Goal: Task Accomplishment & Management: Manage account settings

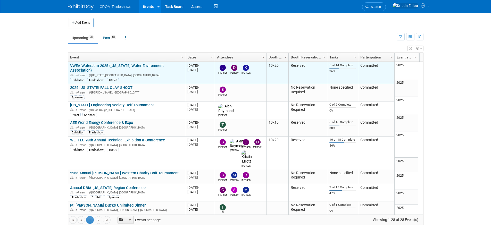
click at [94, 67] on link "VWEA WaterJam 2025 ([US_STATE] Water Environment Association)" at bounding box center [116, 68] width 93 height 10
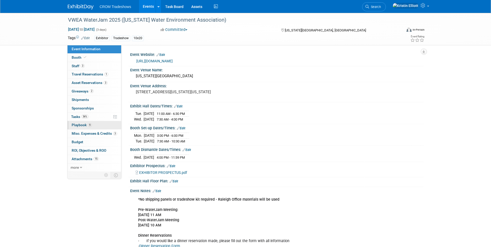
click at [90, 125] on span "9" at bounding box center [90, 125] width 4 height 4
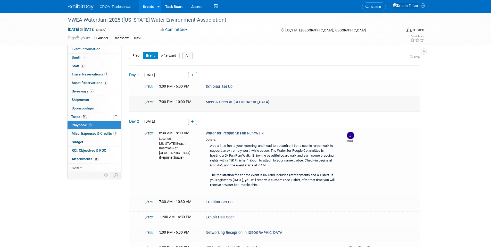
click at [149, 101] on link "Edit" at bounding box center [148, 102] width 9 height 4
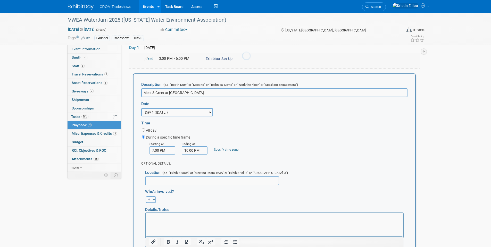
scroll to position [38, 0]
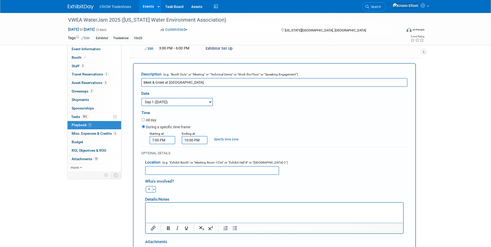
click at [165, 173] on input "text" at bounding box center [212, 170] width 134 height 9
paste input "held at [GEOGRAPHIC_DATA] next to the [GEOGRAPHIC_DATA]"
type input "held at [GEOGRAPHIC_DATA] next to the [GEOGRAPHIC_DATA]"
click at [211, 210] on html at bounding box center [273, 205] width 257 height 7
drag, startPoint x: 211, startPoint y: 213, endPoint x: 177, endPoint y: 211, distance: 34.0
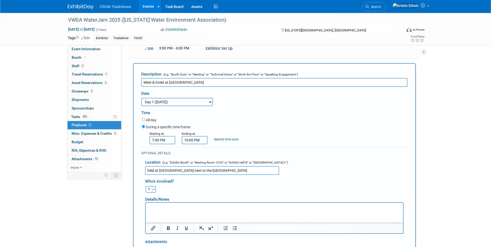
click at [177, 210] on html at bounding box center [273, 205] width 257 height 7
paste body "Rich Text Area. Press ALT-0 for help."
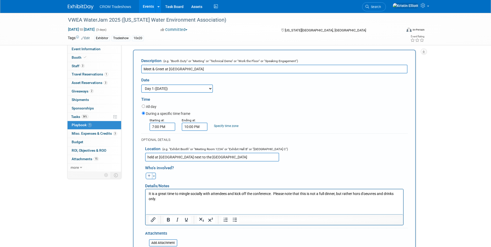
scroll to position [63, 0]
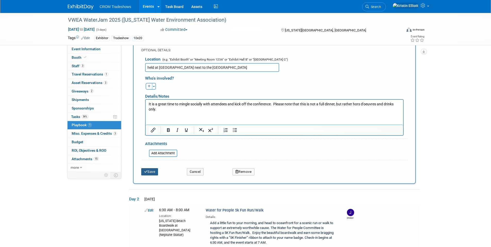
click at [155, 175] on button "Save" at bounding box center [149, 171] width 17 height 7
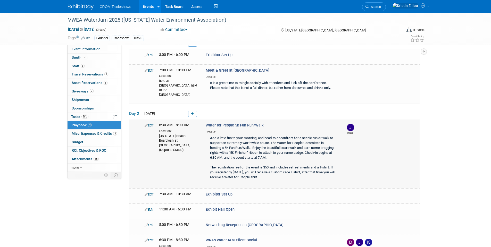
scroll to position [135, 0]
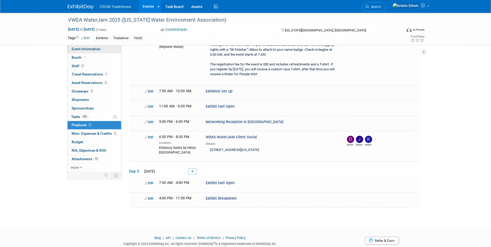
click at [93, 50] on span "Event Information" at bounding box center [86, 49] width 29 height 4
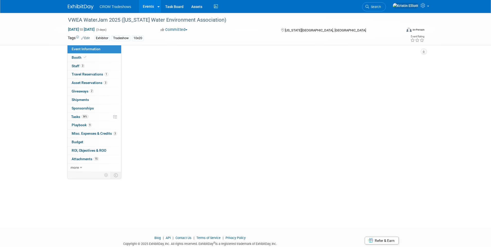
scroll to position [0, 0]
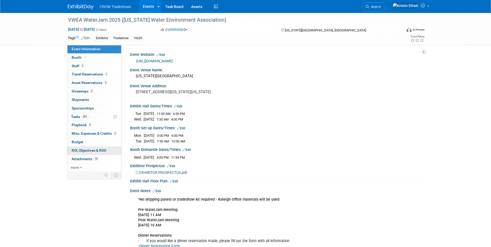
click at [95, 153] on link "0 ROI, Objectives & ROO 0" at bounding box center [94, 151] width 54 height 8
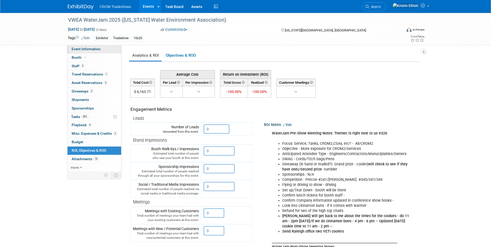
click at [93, 49] on span "Event Information" at bounding box center [86, 49] width 29 height 4
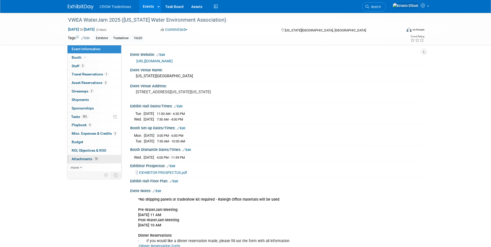
click at [96, 158] on span "15" at bounding box center [95, 159] width 5 height 4
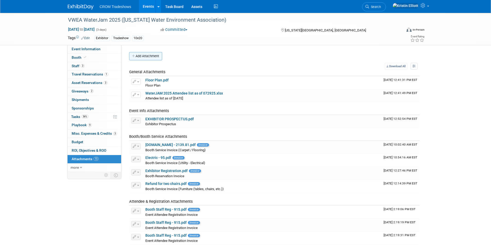
click at [154, 56] on button "Add Attachment" at bounding box center [145, 56] width 33 height 8
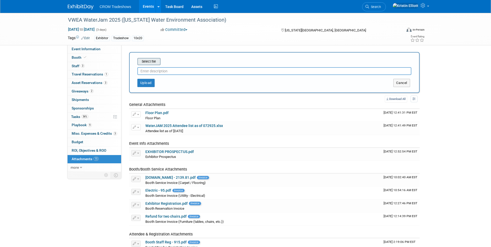
click at [146, 64] on input "file" at bounding box center [129, 61] width 61 height 6
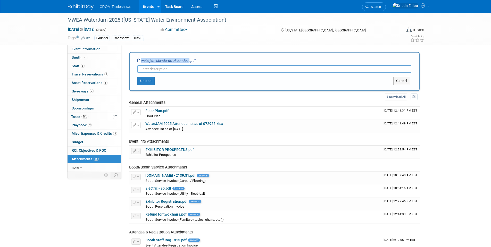
drag, startPoint x: 189, startPoint y: 58, endPoint x: 141, endPoint y: 62, distance: 47.8
click at [141, 62] on icon "waterjam standards of conduct.pdf" at bounding box center [166, 60] width 58 height 4
copy icon "waterjam standards of conduct"
click at [155, 69] on input "text" at bounding box center [274, 69] width 274 height 8
paste input "waterjam standards of conduct"
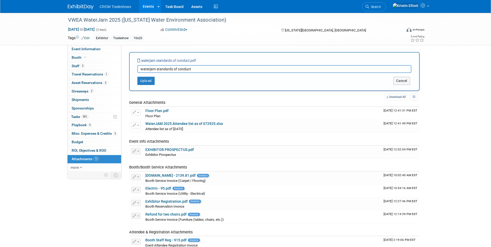
click at [141, 68] on input "waterjam standards of conduct" at bounding box center [274, 69] width 274 height 8
click at [142, 69] on input "waterjam standards of conduct" at bounding box center [274, 69] width 274 height 8
click at [147, 82] on button "Upload" at bounding box center [145, 81] width 17 height 8
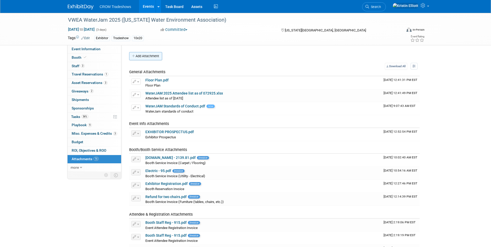
click at [145, 54] on button "Add Attachment" at bounding box center [145, 56] width 33 height 8
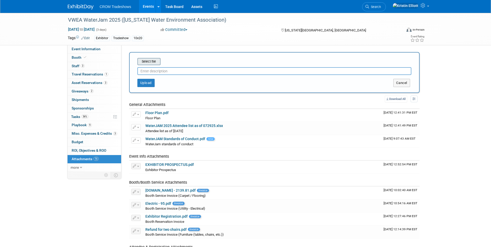
click at [145, 63] on input "file" at bounding box center [129, 61] width 61 height 6
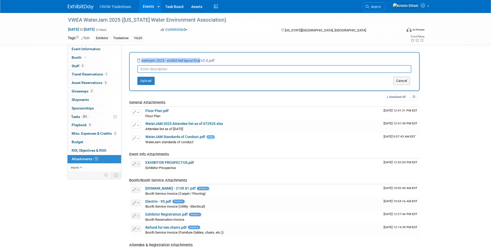
drag, startPoint x: 201, startPoint y: 58, endPoint x: 138, endPoint y: 61, distance: 63.2
click at [138, 61] on icon "waterjam 2025 - exhibit hall layout final v2.0.pdf" at bounding box center [175, 60] width 77 height 4
copy icon "waterjam 2025 - exhibit hall layout final"
click at [161, 69] on input "text" at bounding box center [274, 69] width 274 height 8
paste input "waterjam 2025 - exhibit hall layout final"
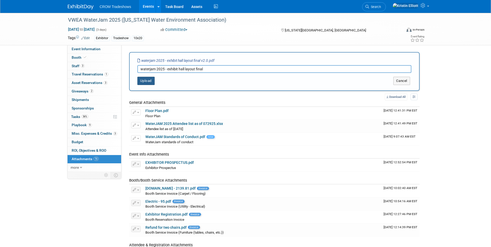
click at [150, 81] on button "Upload" at bounding box center [145, 81] width 17 height 8
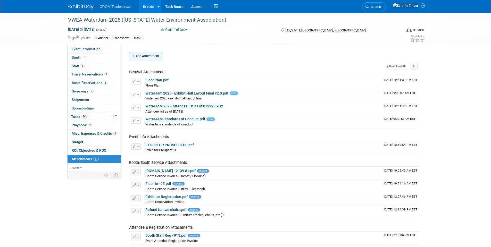
click at [141, 57] on button "Add Attachment" at bounding box center [145, 56] width 33 height 8
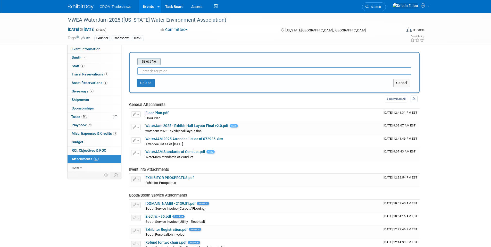
click at [146, 63] on input "file" at bounding box center [129, 61] width 61 height 6
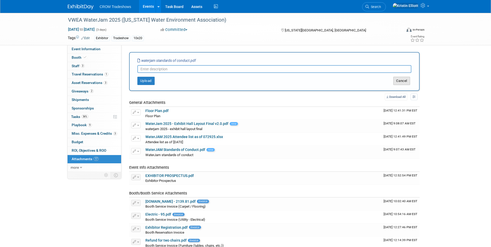
click at [406, 82] on button "Cancel" at bounding box center [401, 81] width 17 height 8
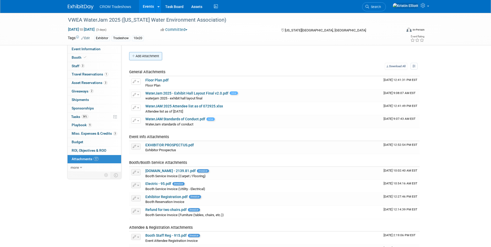
click at [149, 57] on button "Add Attachment" at bounding box center [145, 56] width 33 height 8
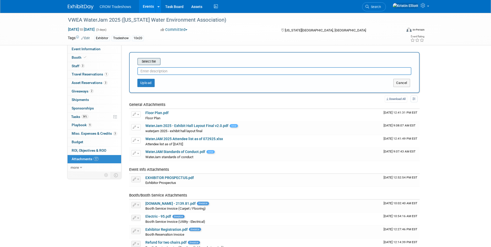
click at [149, 62] on input "file" at bounding box center [129, 61] width 61 height 6
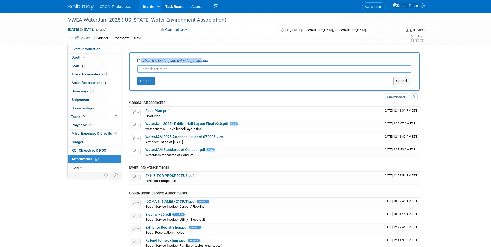
drag, startPoint x: 202, startPoint y: 61, endPoint x: 142, endPoint y: 63, distance: 60.6
click at [142, 63] on div "exhibit hall loading and unloading maps.pdf" at bounding box center [172, 60] width 71 height 5
copy icon "exhibit hall loading and unloading maps"
click at [157, 69] on input "text" at bounding box center [274, 69] width 274 height 8
paste input "exhibit hall loading and unloading maps"
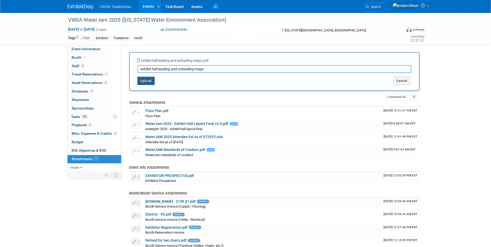
type input "exhibit hall loading and unloading maps"
click at [150, 81] on button "Upload" at bounding box center [145, 81] width 17 height 8
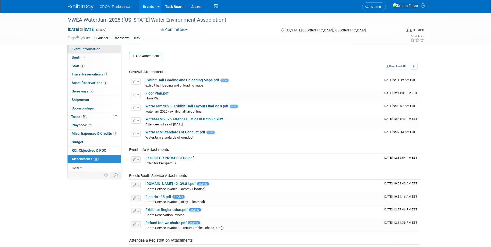
click at [87, 52] on link "Event Information" at bounding box center [94, 49] width 54 height 8
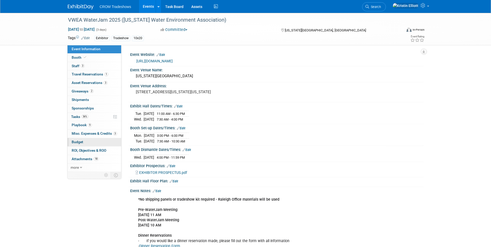
click at [101, 145] on link "Budget" at bounding box center [94, 142] width 54 height 8
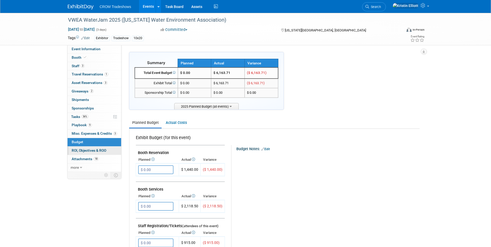
click at [101, 152] on span "ROI, Objectives & ROO 0" at bounding box center [89, 150] width 35 height 4
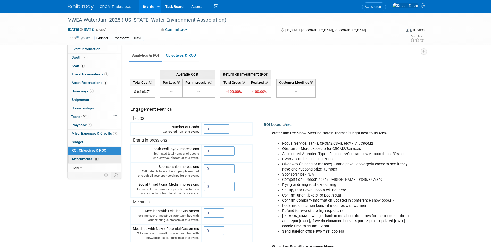
click at [83, 160] on span "Attachments 18" at bounding box center [85, 159] width 27 height 4
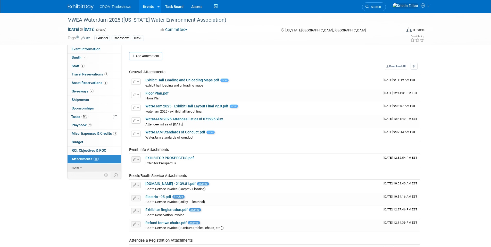
click at [82, 167] on icon at bounding box center [81, 168] width 2 height 4
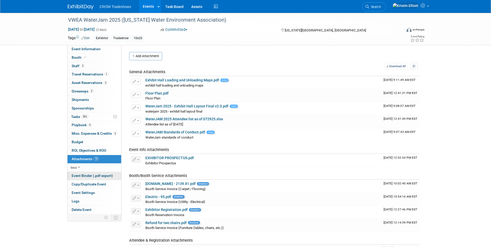
click at [92, 176] on span "Event Binder (.pdf export)" at bounding box center [92, 176] width 41 height 4
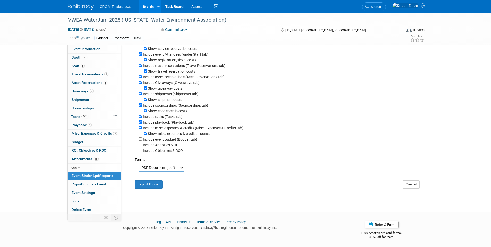
scroll to position [52, 0]
click at [141, 146] on input "Include Analytics & ROI" at bounding box center [140, 143] width 3 height 3
checkbox input "true"
click at [140, 151] on input "Include Objectives & ROO" at bounding box center [140, 149] width 3 height 3
checkbox input "true"
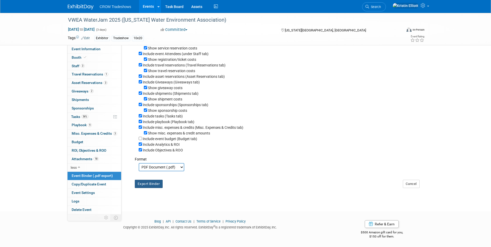
click at [146, 188] on button "Export Binder" at bounding box center [149, 184] width 28 height 8
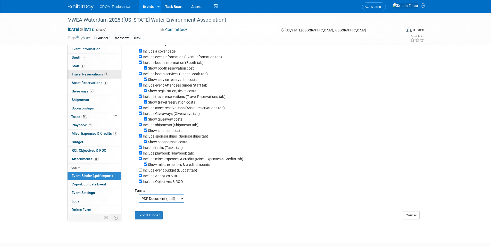
scroll to position [0, 0]
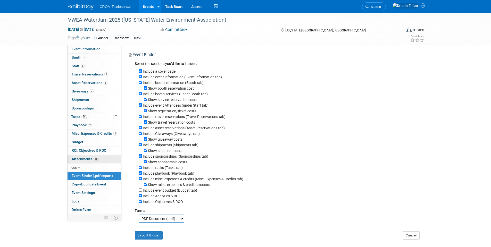
click at [89, 159] on span "Attachments 18" at bounding box center [85, 159] width 27 height 4
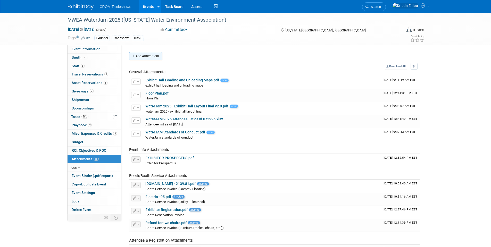
click at [148, 58] on button "Add Attachment" at bounding box center [145, 56] width 33 height 8
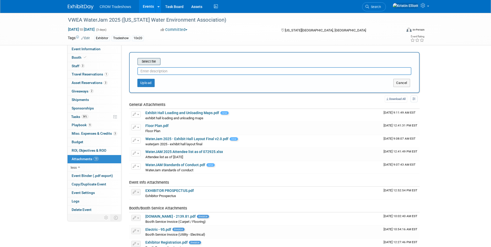
click at [152, 65] on div "Select file" at bounding box center [148, 61] width 23 height 7
click at [152, 62] on input "file" at bounding box center [129, 61] width 61 height 6
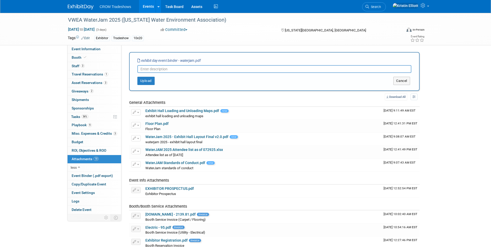
click at [164, 70] on input "text" at bounding box center [274, 69] width 274 height 8
type input "Exhibit Day Event Binder"
click at [144, 81] on button "Upload" at bounding box center [145, 81] width 17 height 8
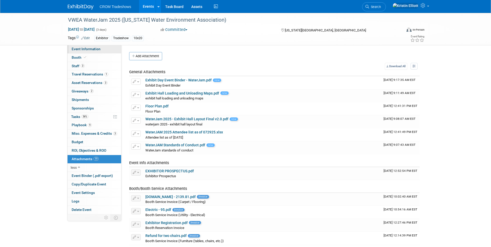
click at [83, 47] on span "Event Information" at bounding box center [86, 49] width 29 height 4
